Goal: Navigation & Orientation: Find specific page/section

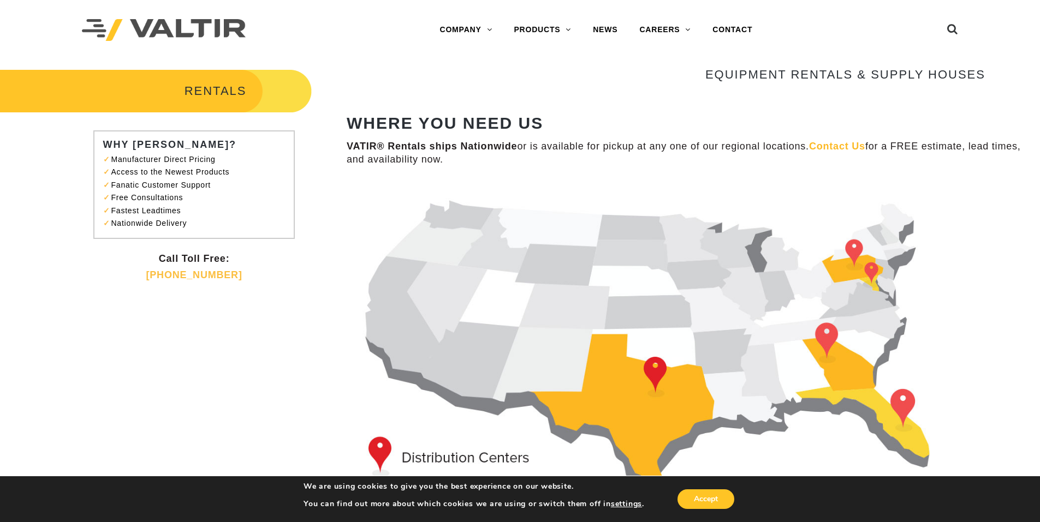
click at [499, 297] on img at bounding box center [666, 345] width 639 height 327
click at [662, 27] on link "CAREERS" at bounding box center [664, 30] width 73 height 22
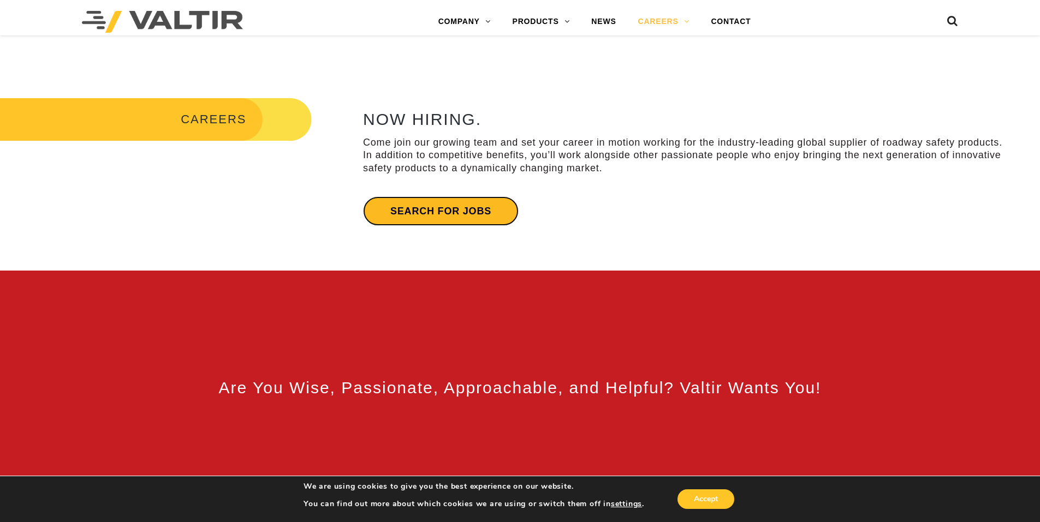
click at [454, 211] on link "Search for jobs" at bounding box center [441, 210] width 156 height 29
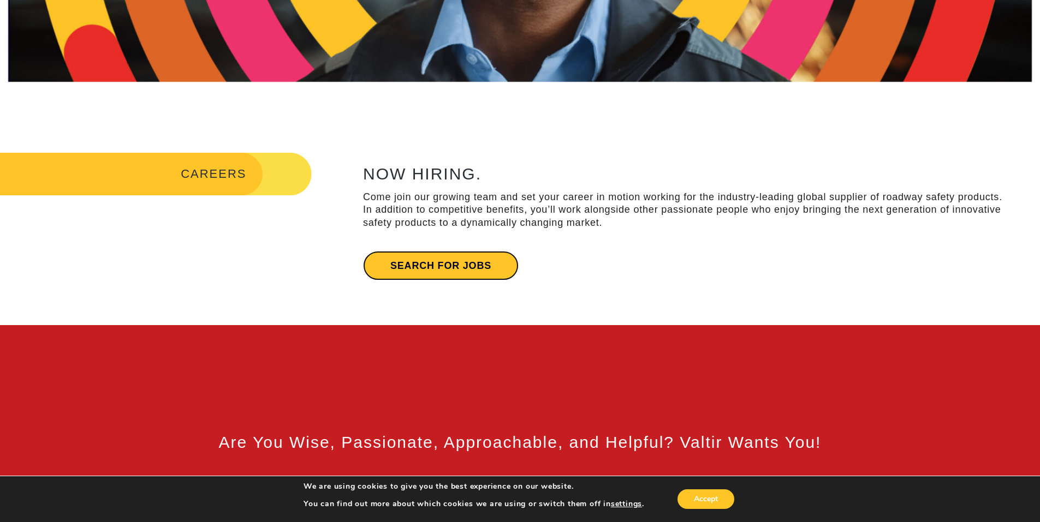
scroll to position [55, 0]
